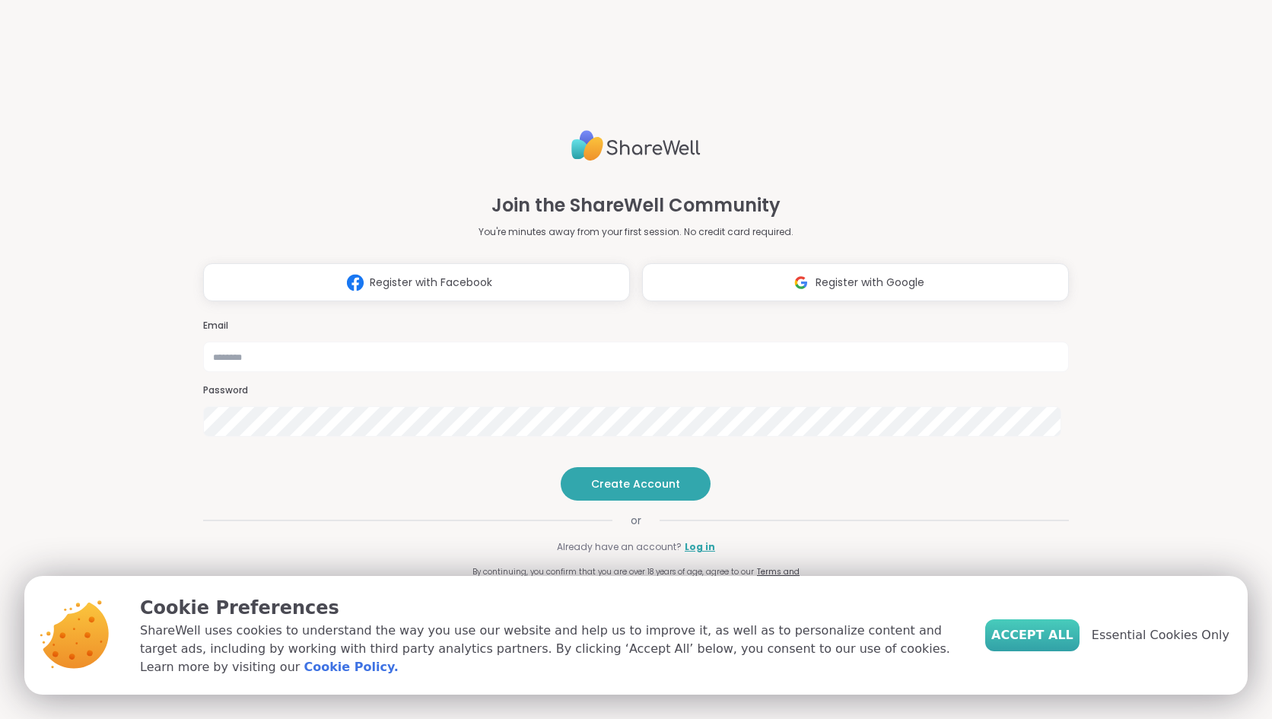
click at [1050, 642] on span "Accept All" at bounding box center [1032, 635] width 82 height 18
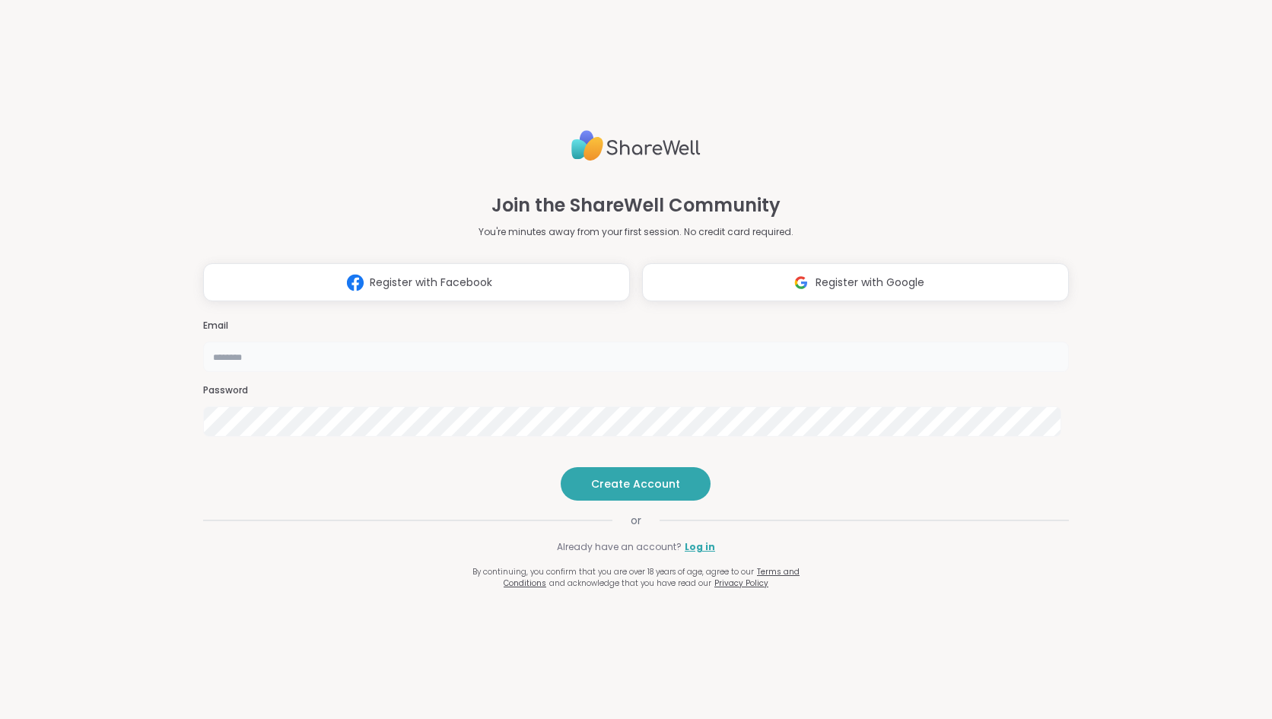
click at [625, 342] on input "email" at bounding box center [636, 357] width 866 height 30
type input "**********"
click at [638, 492] on span "Create Account" at bounding box center [635, 483] width 89 height 15
